Goal: Task Accomplishment & Management: Use online tool/utility

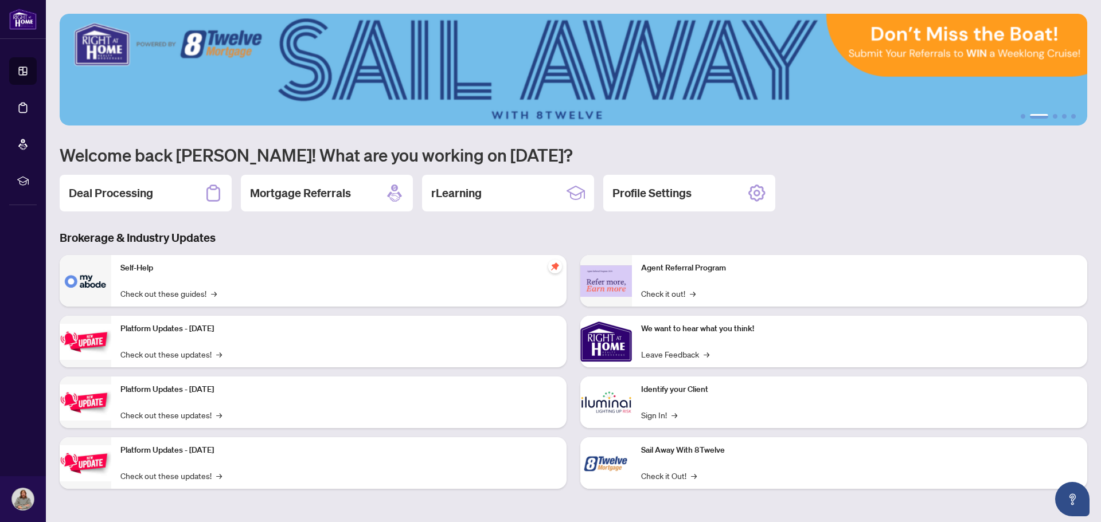
click at [355, 343] on div "Platform Updates - July 21, 2025 Check out these updates! →" at bounding box center [338, 342] width 455 height 52
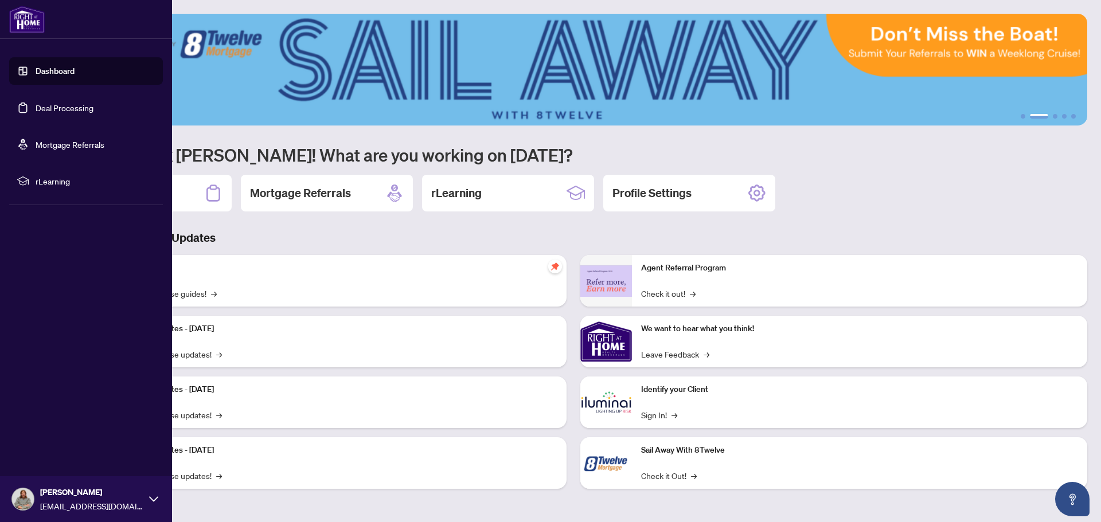
click at [68, 109] on link "Deal Processing" at bounding box center [65, 108] width 58 height 10
